Goal: Find specific page/section: Find specific page/section

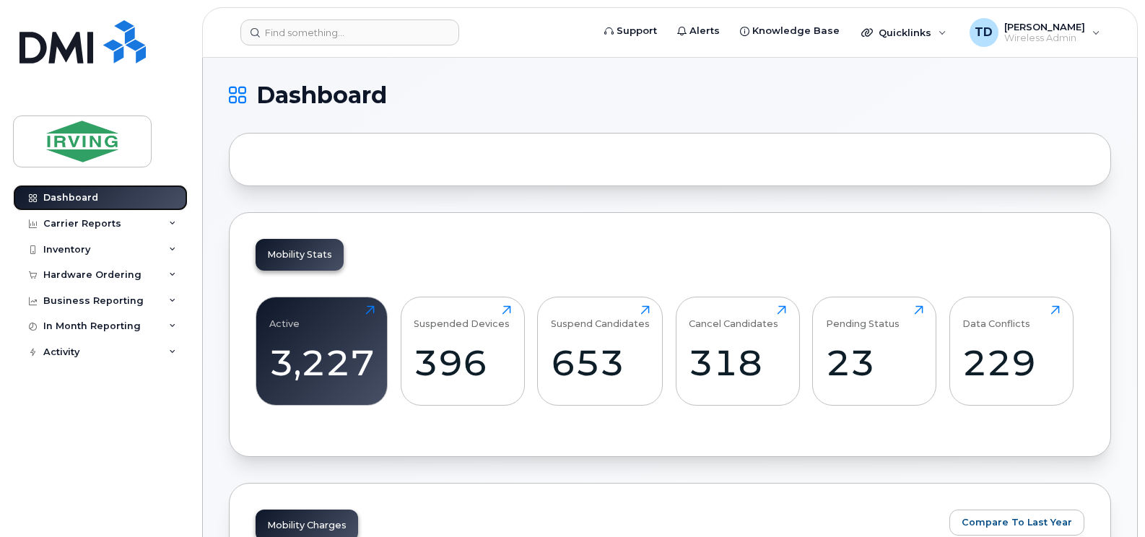
click at [90, 192] on div "Dashboard" at bounding box center [70, 198] width 55 height 12
click at [356, 30] on input at bounding box center [349, 32] width 219 height 26
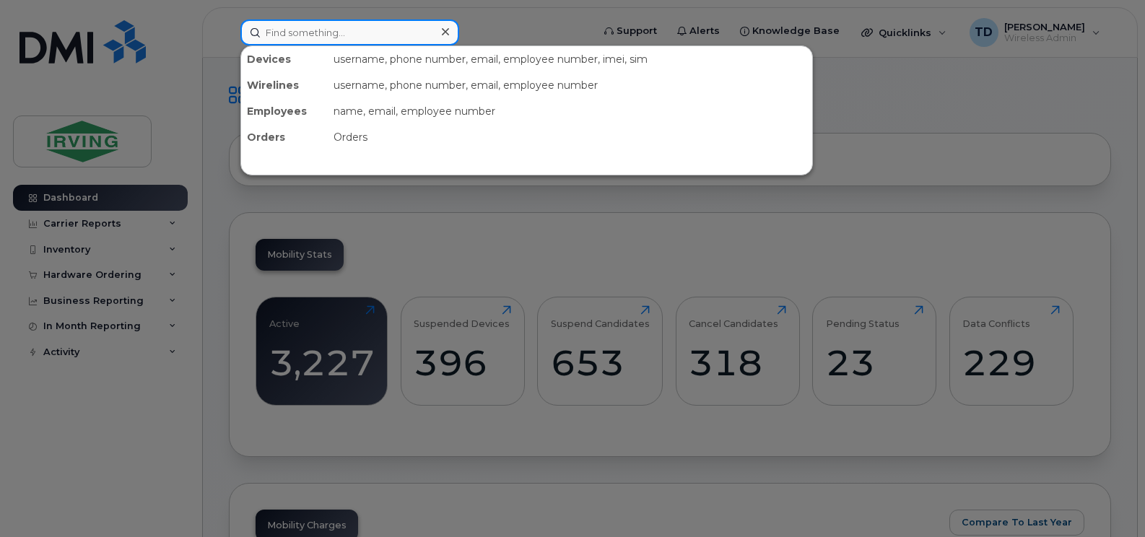
paste input "[PHONE_NUMBER]"
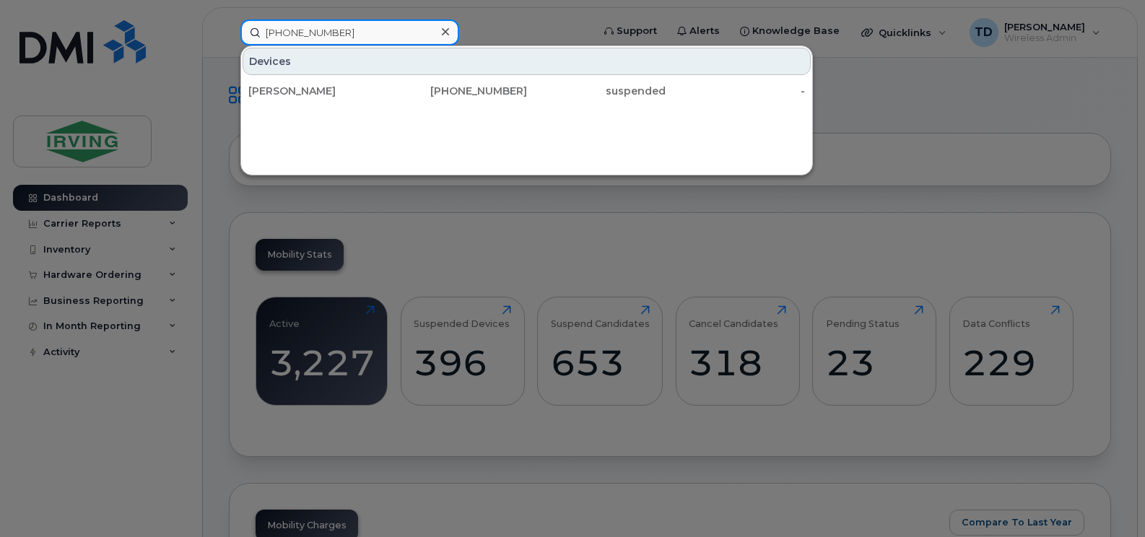
click at [296, 30] on input "[PHONE_NUMBER]" at bounding box center [349, 32] width 219 height 26
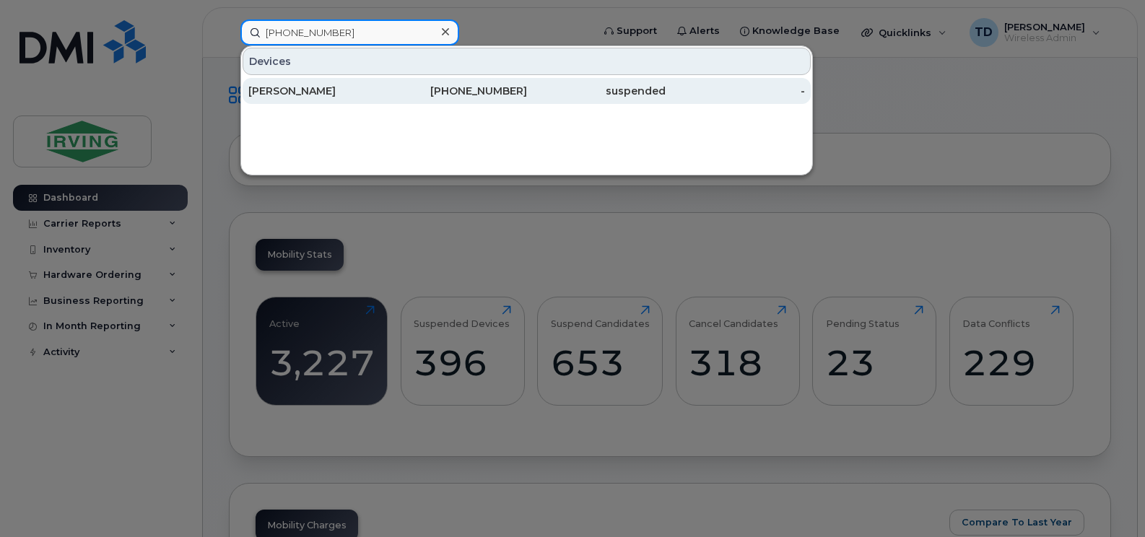
type input "[PHONE_NUMBER]"
click at [500, 90] on div "[PHONE_NUMBER]" at bounding box center [457, 91] width 139 height 14
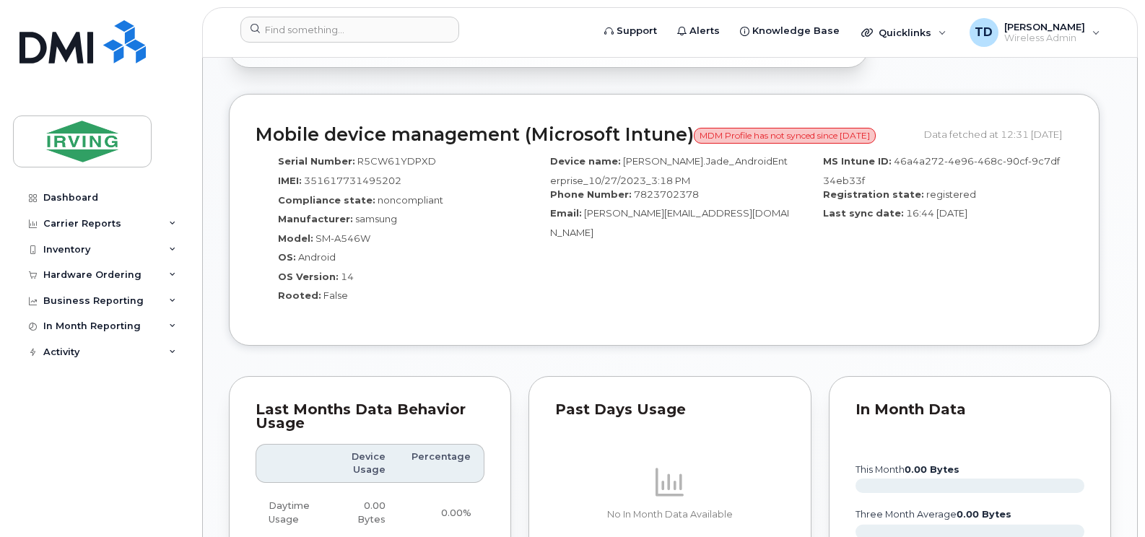
scroll to position [986, 0]
